Goal: Task Accomplishment & Management: Manage account settings

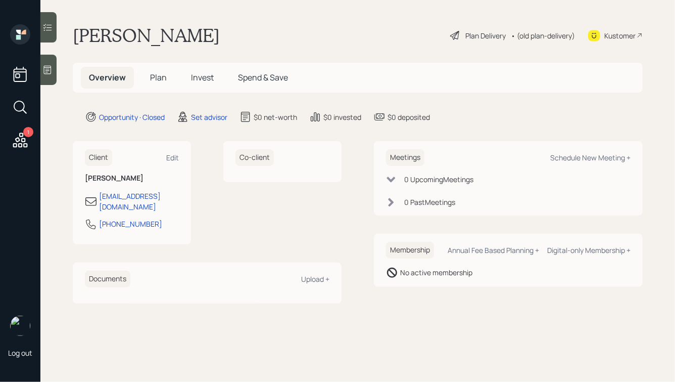
click at [52, 60] on div at bounding box center [48, 70] width 16 height 30
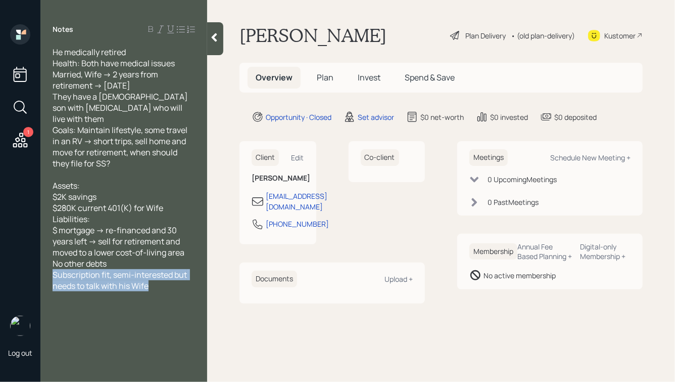
drag, startPoint x: 156, startPoint y: 274, endPoint x: 48, endPoint y: 262, distance: 108.9
click at [48, 262] on div "He medically retired Health: Both have medical issues Married, Wife -> 2 years …" at bounding box center [123, 169] width 167 height 245
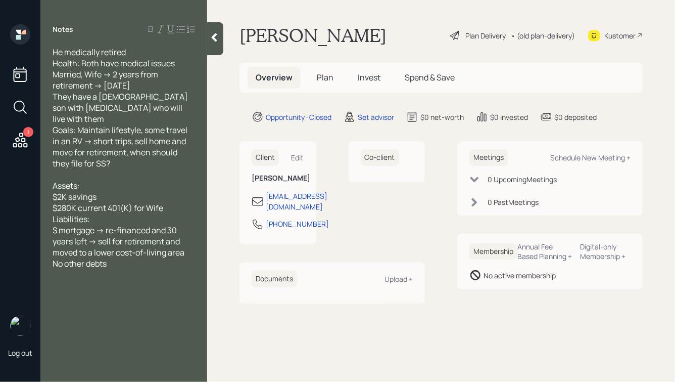
click at [166, 74] on div "He medically retired Health: Both have medical issues Married, Wife -> 2 years …" at bounding box center [124, 108] width 143 height 122
click at [152, 85] on div "He medically retired Health: Both have medical issues Married, Wife -> 2 years …" at bounding box center [124, 108] width 143 height 122
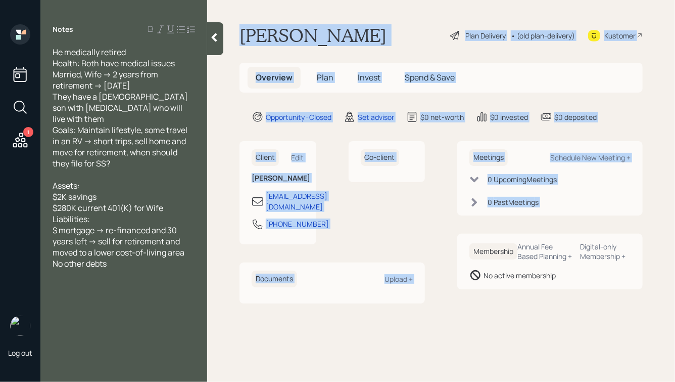
drag, startPoint x: 239, startPoint y: 32, endPoint x: 460, endPoint y: 242, distance: 304.3
click at [460, 242] on main "Dan Harrison Plan Delivery • (old plan-delivery) Kustomer Overview Plan Invest …" at bounding box center [441, 191] width 468 height 382
click at [460, 242] on div "Membership Annual Fee Based Planning + Digital-only Membership + No active memb…" at bounding box center [550, 262] width 186 height 56
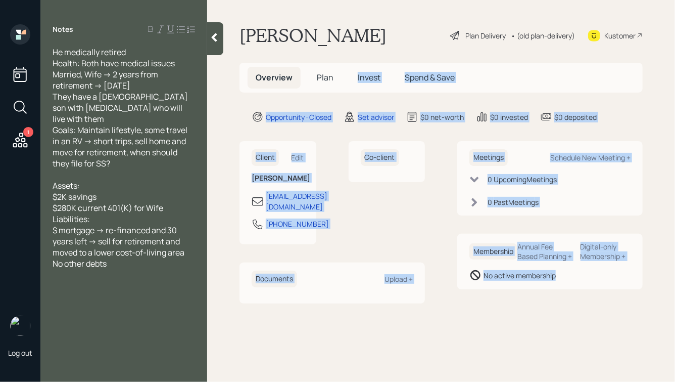
drag, startPoint x: 568, startPoint y: 302, endPoint x: 334, endPoint y: 73, distance: 327.5
click at [334, 73] on main "Dan Harrison Plan Delivery • (old plan-delivery) Kustomer Overview Plan Invest …" at bounding box center [441, 191] width 468 height 382
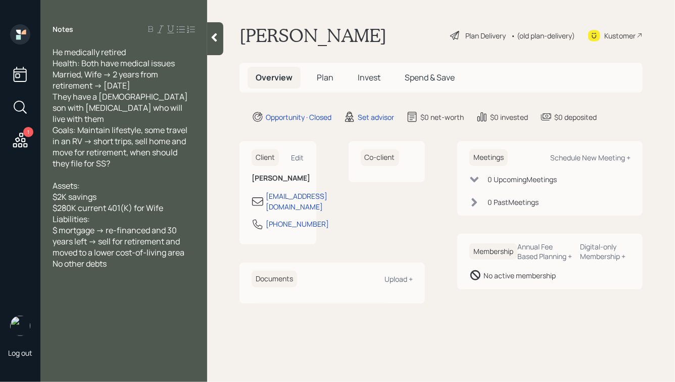
click at [283, 27] on h1 "Dan Harrison" at bounding box center [313, 35] width 147 height 22
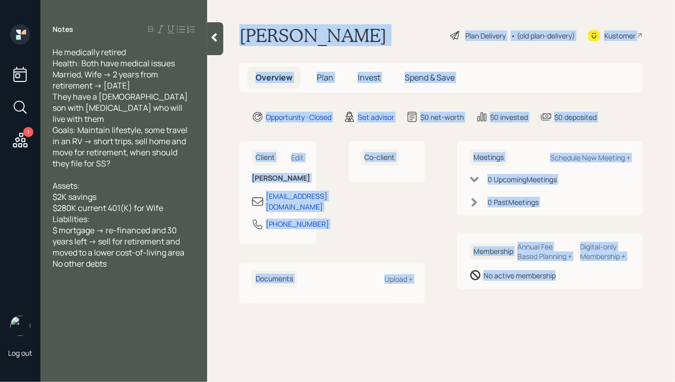
drag, startPoint x: 241, startPoint y: 31, endPoint x: 551, endPoint y: 301, distance: 410.6
click at [551, 301] on main "Dan Harrison Plan Delivery • (old plan-delivery) Kustomer Overview Plan Invest …" at bounding box center [441, 191] width 468 height 382
click at [551, 301] on div "Meetings Schedule New Meeting + 0 Upcoming Meeting s 0 Past Meeting s Membershi…" at bounding box center [550, 222] width 186 height 162
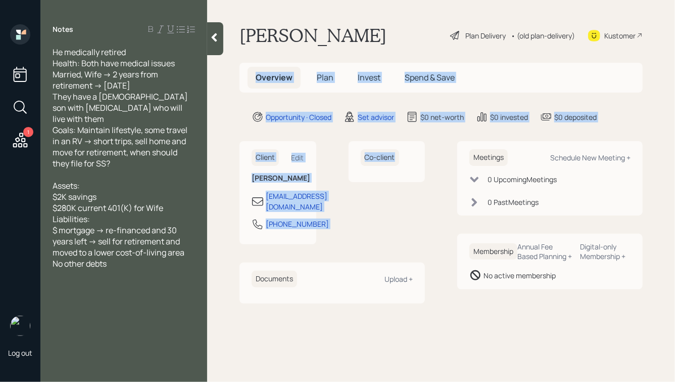
drag, startPoint x: 432, startPoint y: 170, endPoint x: 279, endPoint y: 41, distance: 200.2
click at [279, 41] on main "Dan Harrison Plan Delivery • (old plan-delivery) Kustomer Overview Plan Invest …" at bounding box center [441, 191] width 468 height 382
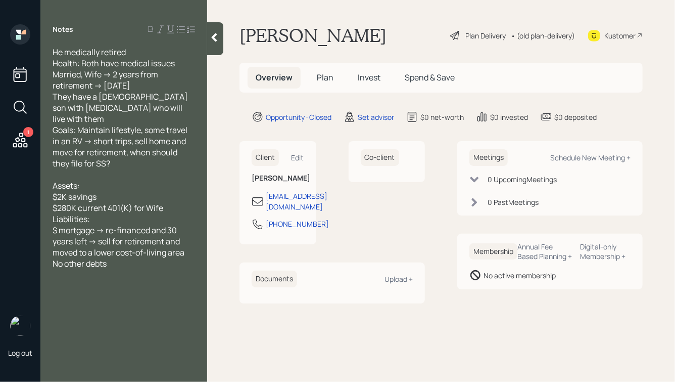
click at [262, 36] on h1 "Dan Harrison" at bounding box center [313, 35] width 147 height 22
drag, startPoint x: 113, startPoint y: 73, endPoint x: 142, endPoint y: 85, distance: 31.3
click at [142, 85] on div "He medically retired Health: Both have medical issues Married, Wife -> 2 years …" at bounding box center [124, 108] width 143 height 122
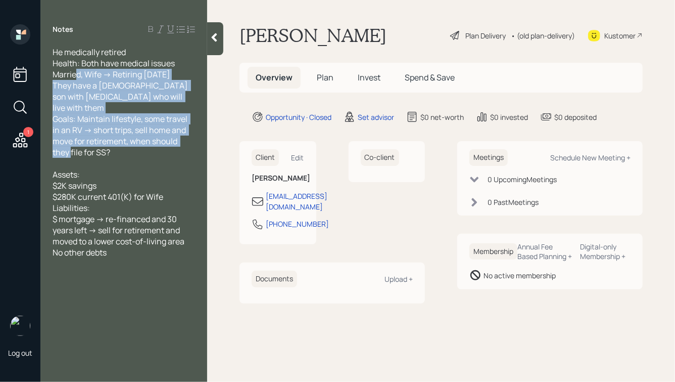
drag, startPoint x: 134, startPoint y: 144, endPoint x: 76, endPoint y: 76, distance: 89.6
click at [76, 76] on div "He medically retired Health: Both have medical issues Married, Wife -> Retiring…" at bounding box center [124, 102] width 143 height 111
click at [110, 81] on span "He medically retired Health: Both have medical issues Married, Wife -> Retiring…" at bounding box center [121, 102] width 137 height 111
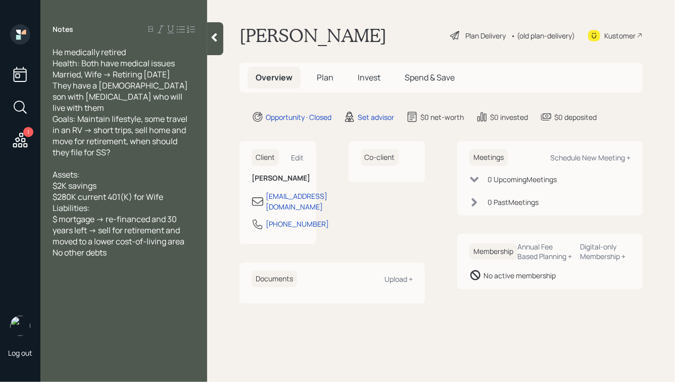
click at [215, 39] on icon at bounding box center [215, 37] width 6 height 9
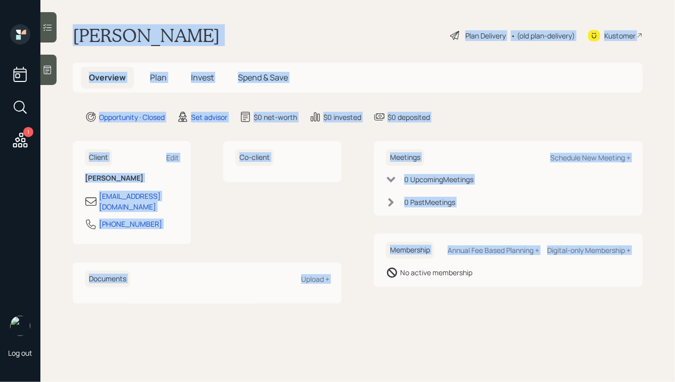
drag, startPoint x: 72, startPoint y: 33, endPoint x: 390, endPoint y: 296, distance: 411.9
click at [390, 296] on main "Dan Harrison Plan Delivery • (old plan-delivery) Kustomer Overview Plan Invest …" at bounding box center [357, 191] width 635 height 382
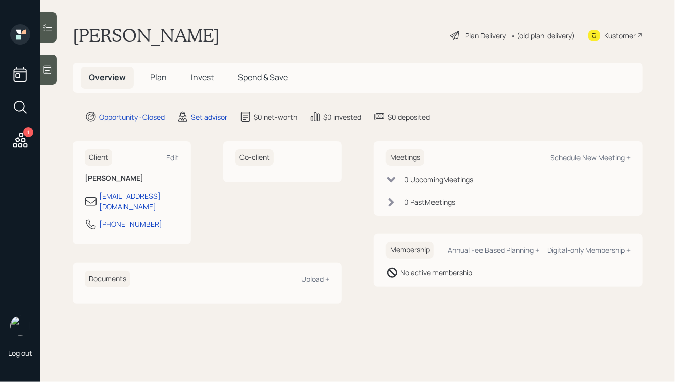
click at [466, 303] on main "Dan Harrison Plan Delivery • (old plan-delivery) Kustomer Overview Plan Invest …" at bounding box center [357, 191] width 635 height 382
click at [577, 157] on div "Schedule New Meeting +" at bounding box center [591, 158] width 80 height 10
select select "round-robin"
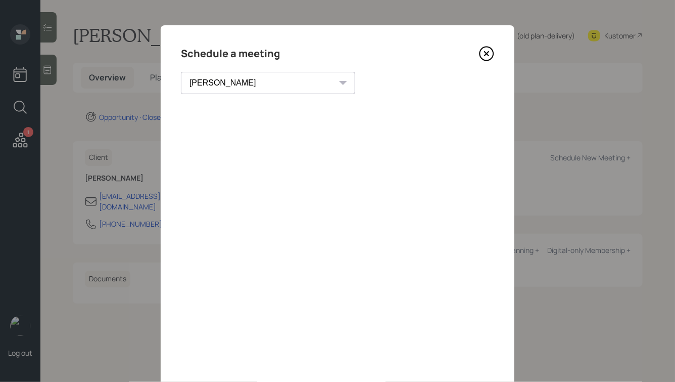
click at [486, 54] on icon at bounding box center [487, 54] width 4 height 4
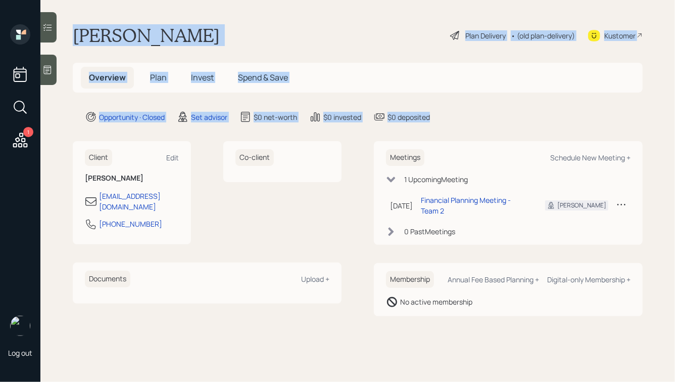
drag, startPoint x: 481, startPoint y: 122, endPoint x: 246, endPoint y: 12, distance: 259.8
click at [247, 12] on main "[PERSON_NAME] Plan Delivery • (old plan-delivery) Kustomer Overview Plan Invest…" at bounding box center [357, 191] width 635 height 382
click at [221, 35] on div "[PERSON_NAME] Plan Delivery • (old plan-delivery) Kustomer" at bounding box center [358, 35] width 570 height 22
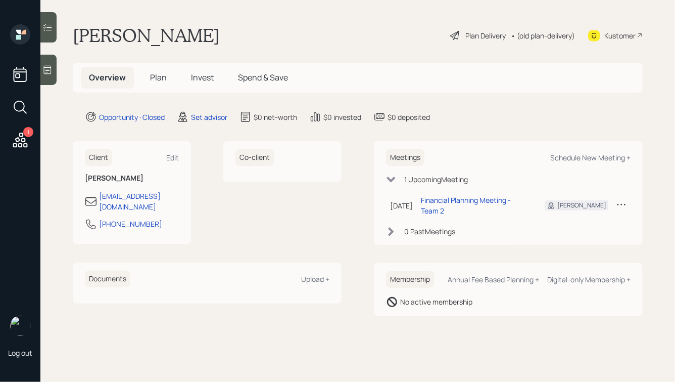
click at [50, 68] on icon at bounding box center [47, 70] width 10 height 10
